Goal: Task Accomplishment & Management: Use online tool/utility

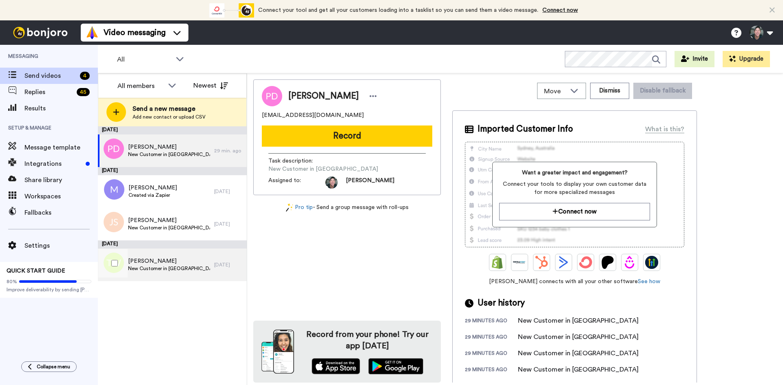
click at [159, 262] on span "[PERSON_NAME]" at bounding box center [169, 261] width 82 height 8
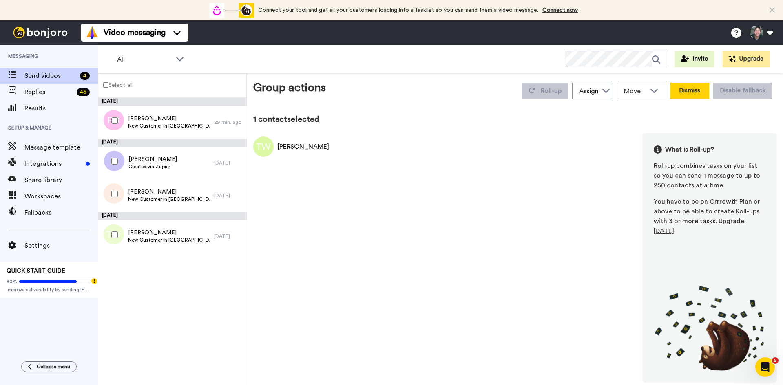
click at [686, 92] on button "Dismiss" at bounding box center [689, 91] width 39 height 16
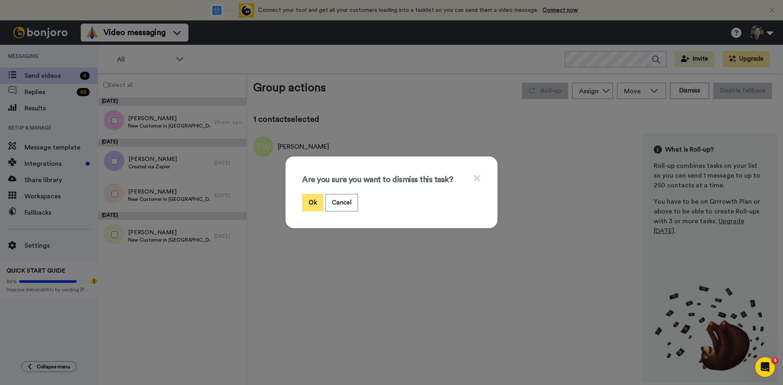
click at [304, 200] on button "Ok" at bounding box center [312, 203] width 21 height 18
